Goal: Find specific page/section: Find specific page/section

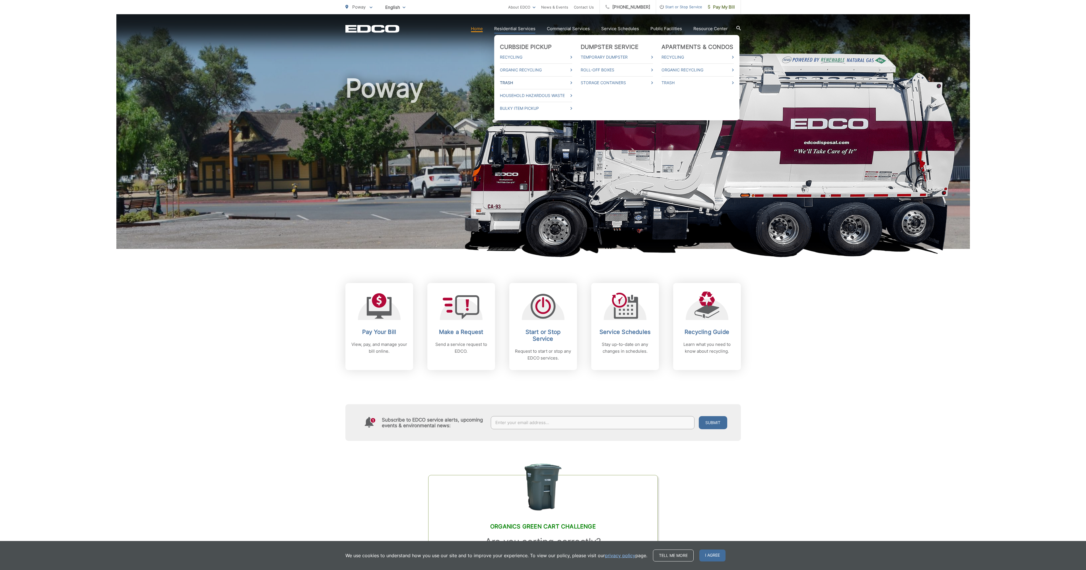
click at [512, 82] on link "Trash" at bounding box center [536, 82] width 72 height 7
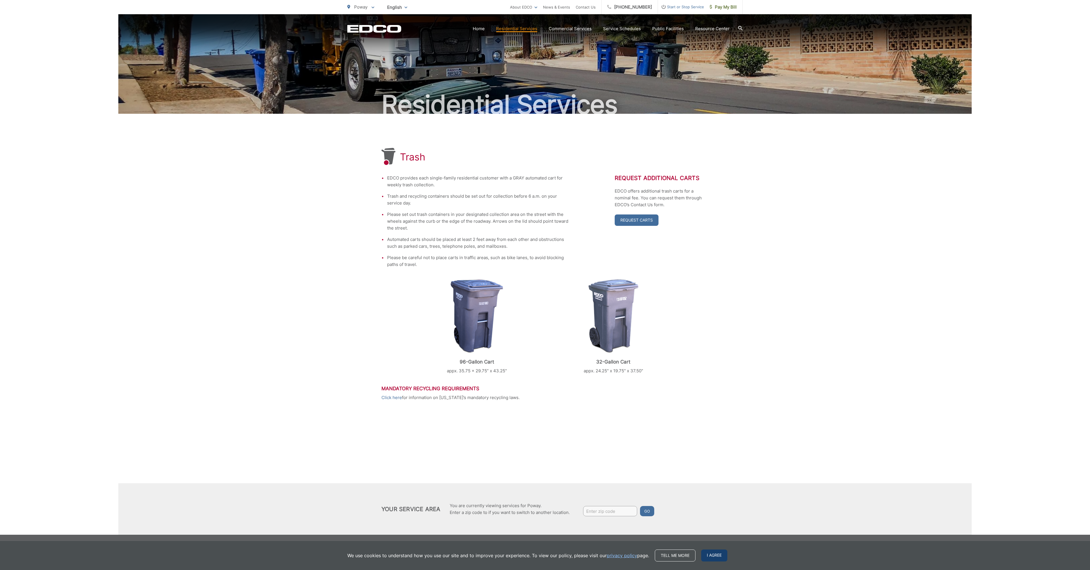
click at [708, 555] on span "I agree" at bounding box center [714, 555] width 26 height 12
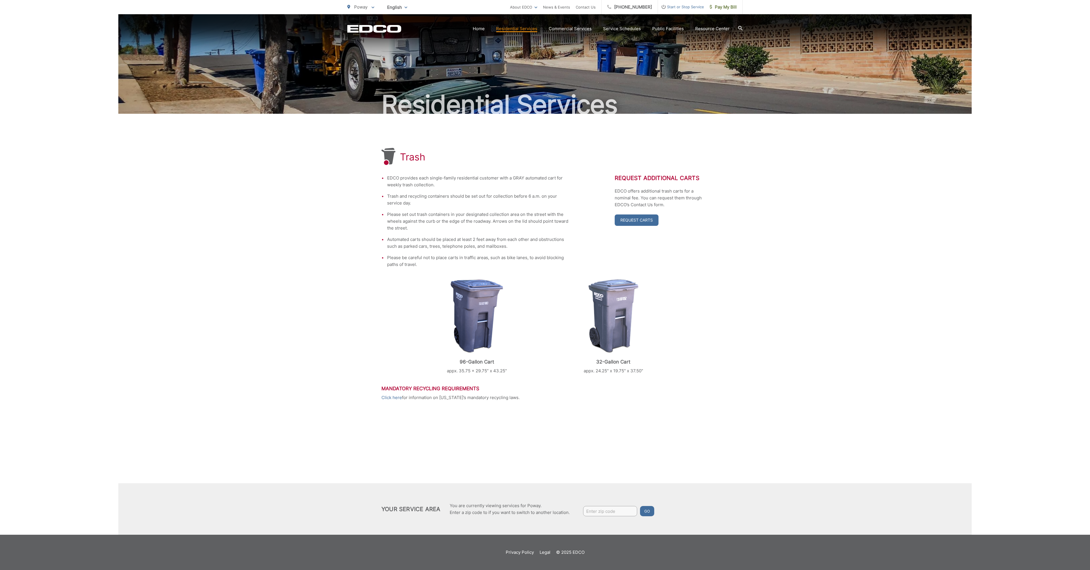
click at [999, 421] on div "Residential Services Trash EDCO provides each single-family residential custome…" at bounding box center [545, 267] width 1090 height 535
click at [804, 382] on div "Trash EDCO provides each single-family residential customer with a GRAY automat…" at bounding box center [544, 324] width 853 height 421
click at [607, 512] on input "Enter zip code" at bounding box center [610, 511] width 54 height 10
type input "92064"
click at [649, 512] on button "Go" at bounding box center [647, 511] width 14 height 10
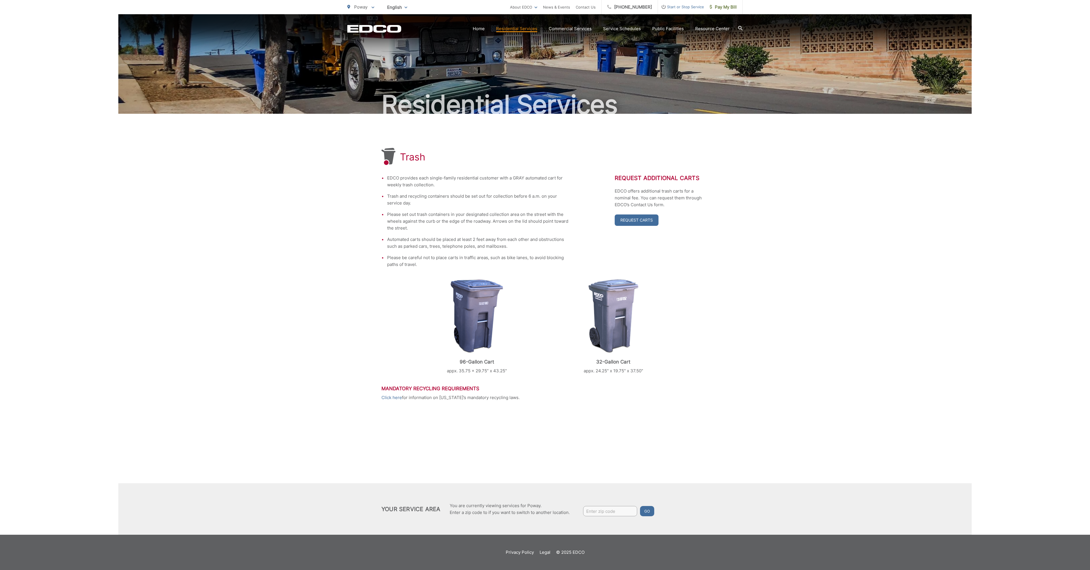
click at [602, 465] on div "Trash EDCO provides each single-family residential customer with a GRAY automat…" at bounding box center [544, 324] width 853 height 421
drag, startPoint x: 672, startPoint y: 66, endPoint x: 676, endPoint y: 66, distance: 4.0
click at [672, 66] on link "CNG Fueling Stations" at bounding box center [697, 66] width 84 height 7
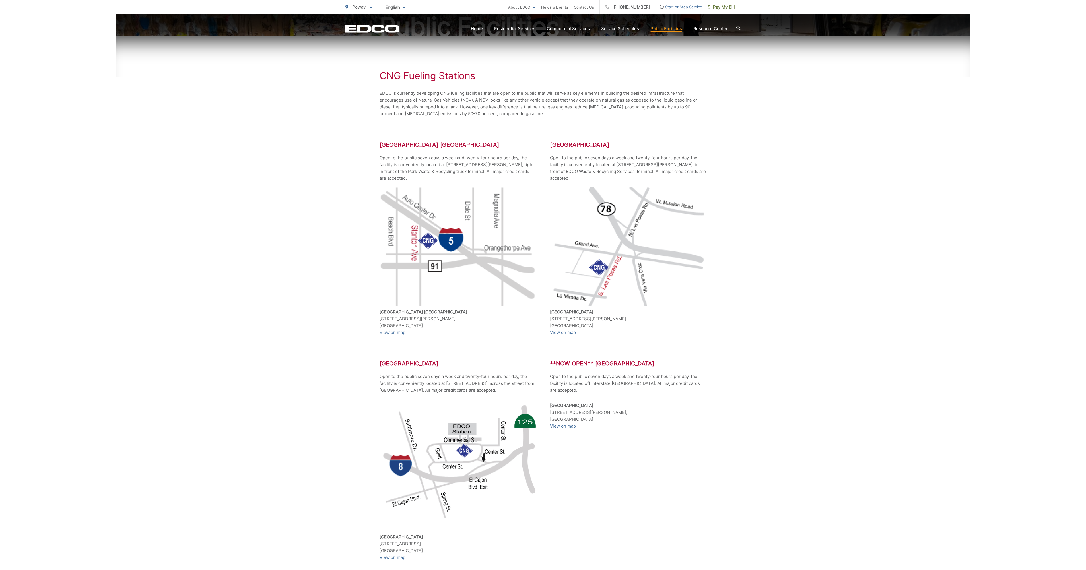
scroll to position [85, 0]
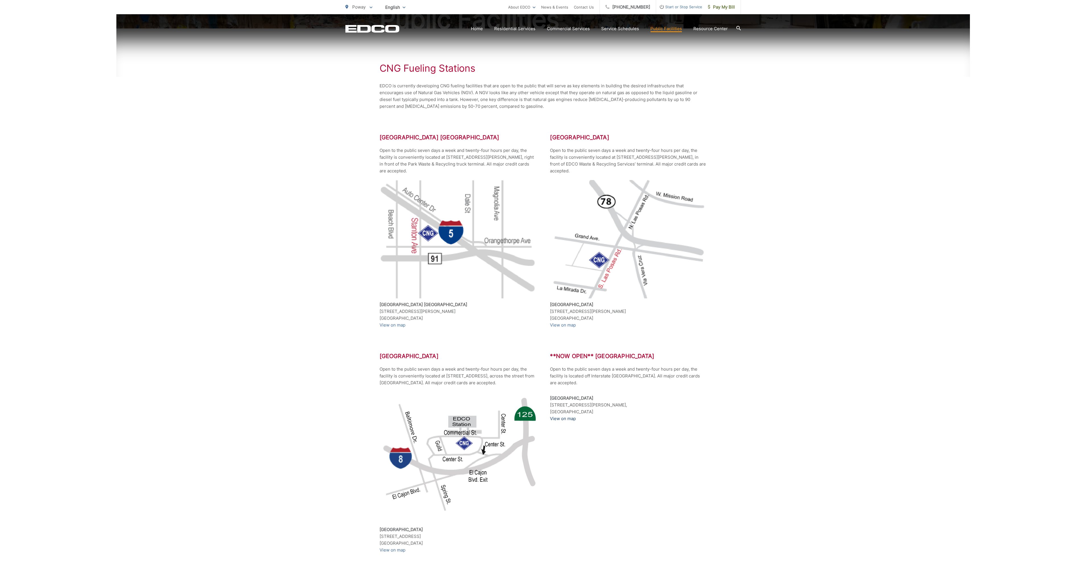
click at [568, 415] on link "View on map" at bounding box center [563, 418] width 26 height 7
